Goal: Information Seeking & Learning: Understand process/instructions

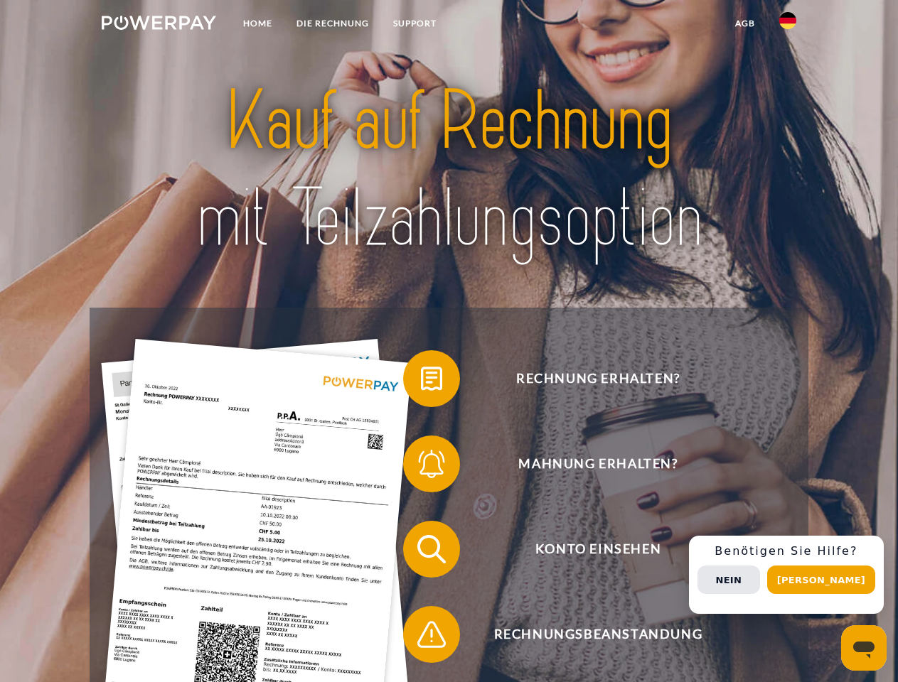
click at [158, 25] on img at bounding box center [159, 23] width 114 height 14
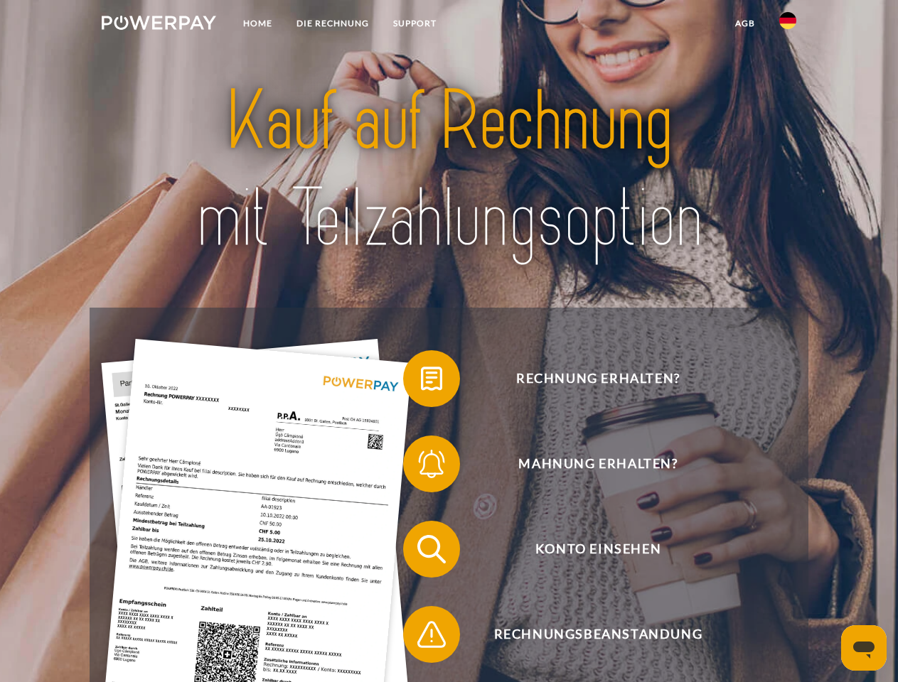
click at [787, 25] on img at bounding box center [787, 20] width 17 height 17
click at [744, 23] on link "agb" at bounding box center [745, 24] width 44 height 26
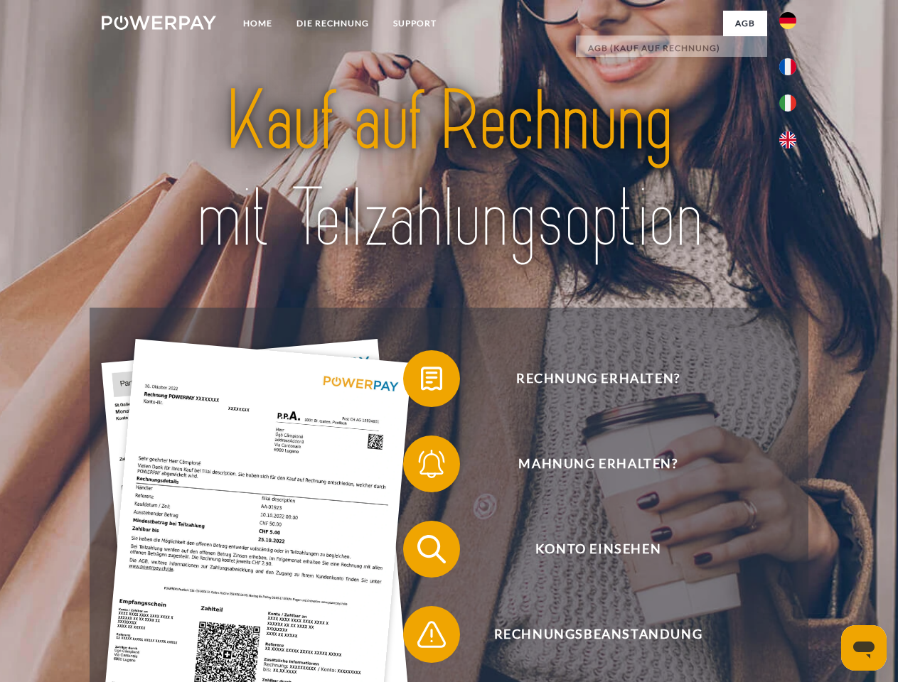
click at [421, 382] on span at bounding box center [410, 378] width 71 height 71
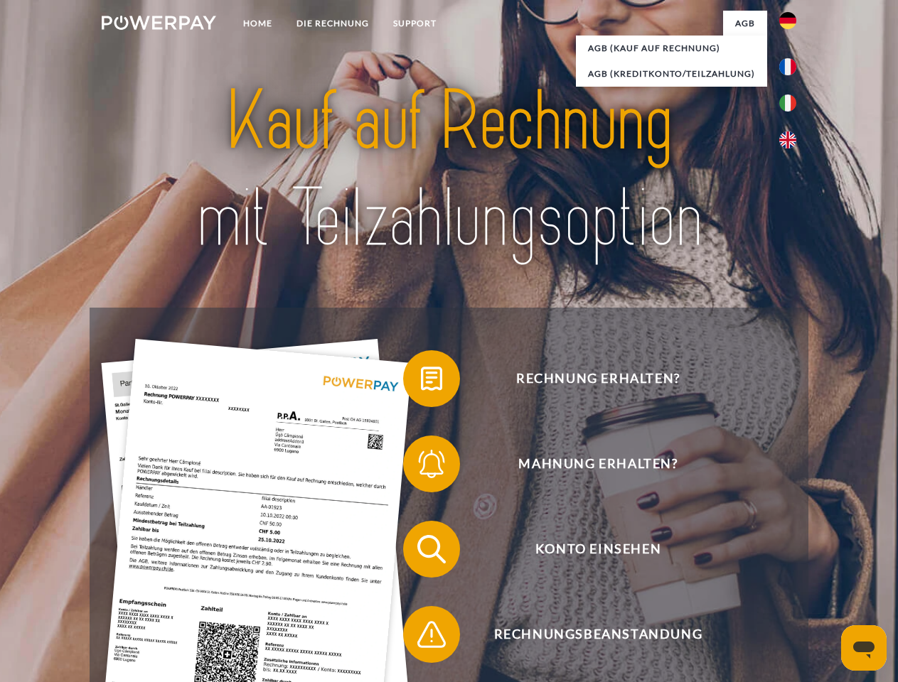
click at [421, 467] on div "Rechnung erhalten? Mahnung erhalten? Konto einsehen" at bounding box center [449, 592] width 718 height 569
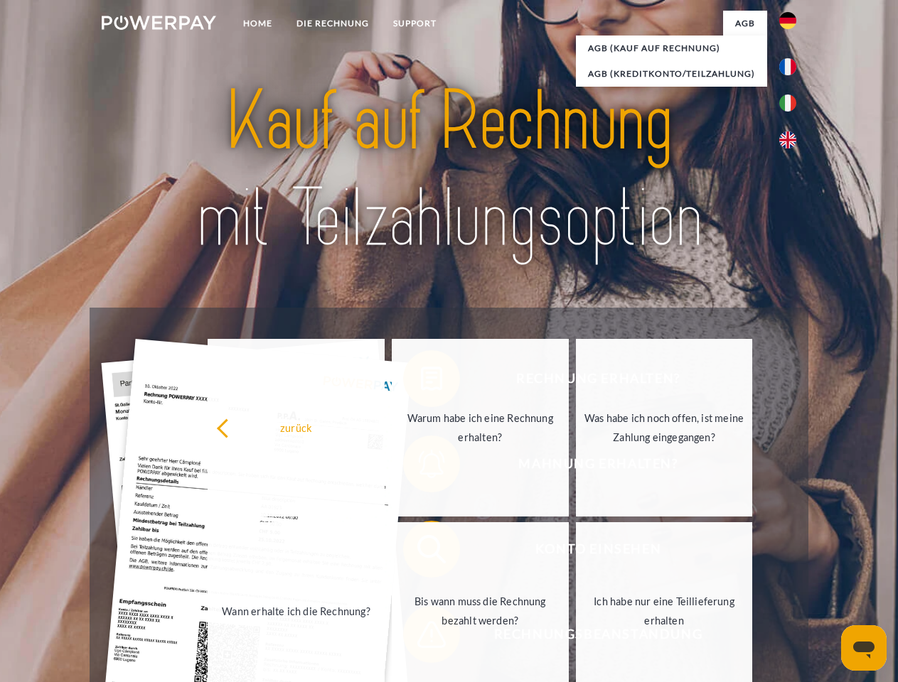
click at [421, 552] on link "Bis wann muss die Rechnung bezahlt werden?" at bounding box center [480, 611] width 177 height 178
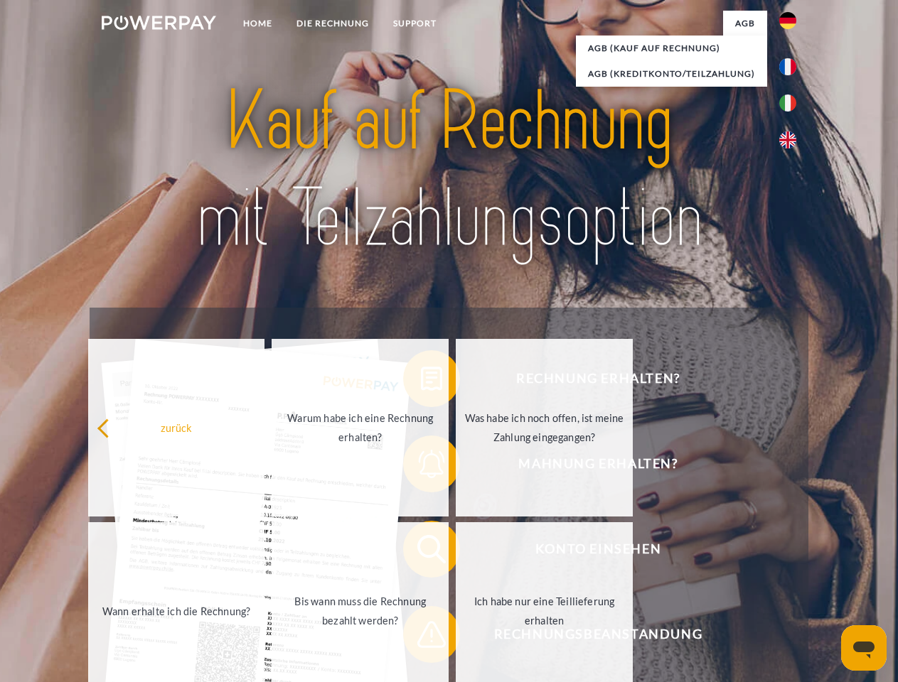
click at [421, 637] on span at bounding box center [410, 634] width 71 height 71
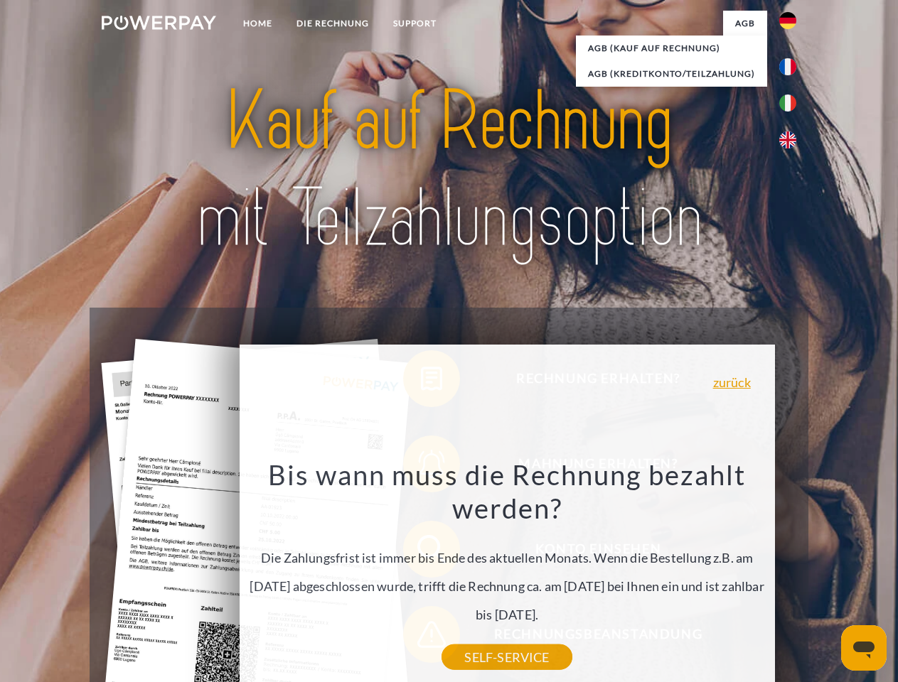
click at [791, 575] on div "Rechnung erhalten? Mahnung erhalten? Konto einsehen" at bounding box center [449, 592] width 718 height 569
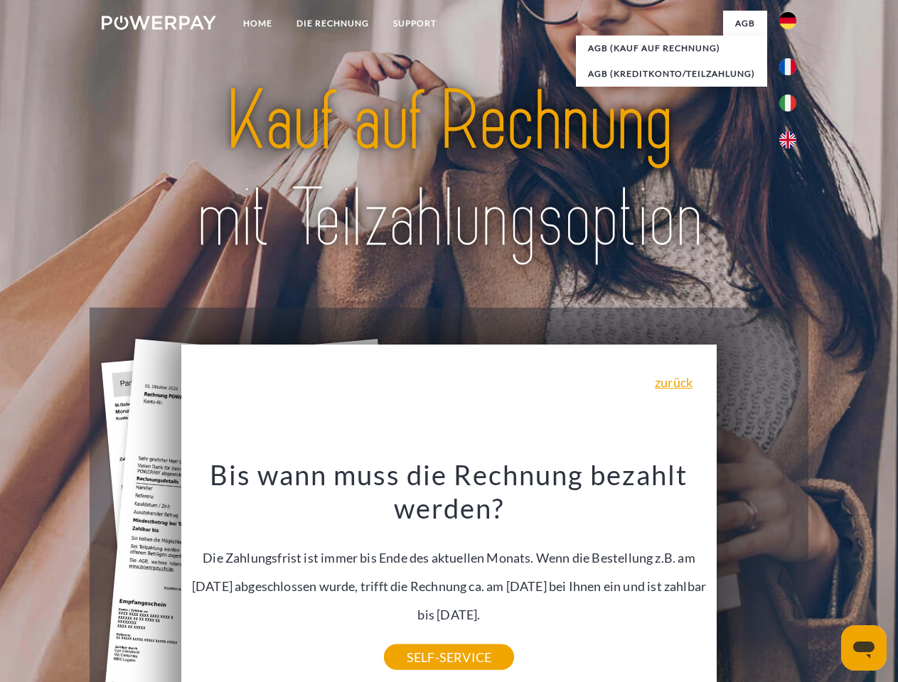
click at [756, 578] on span "Konto einsehen" at bounding box center [598, 549] width 348 height 57
click at [826, 580] on header "Home DIE RECHNUNG SUPPORT" at bounding box center [449, 490] width 898 height 981
